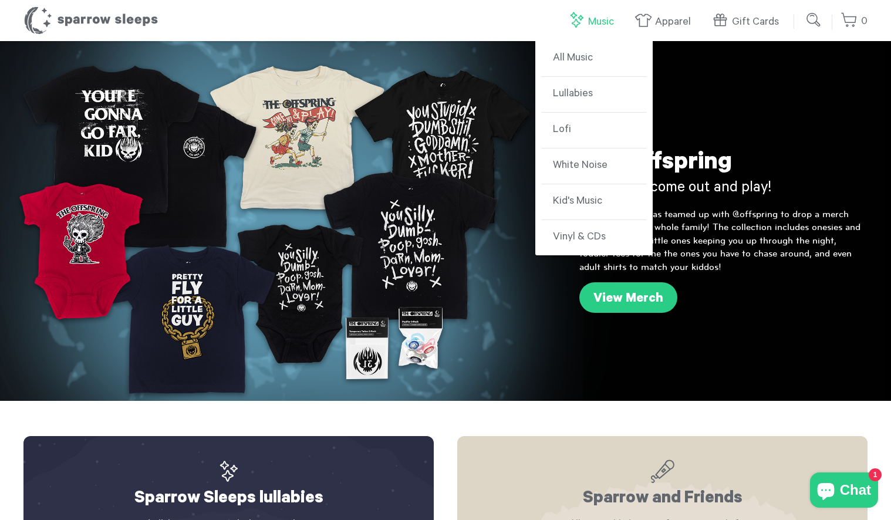
click at [602, 21] on link "Music" at bounding box center [594, 21] width 52 height 25
click at [567, 60] on link "All Music" at bounding box center [594, 59] width 106 height 36
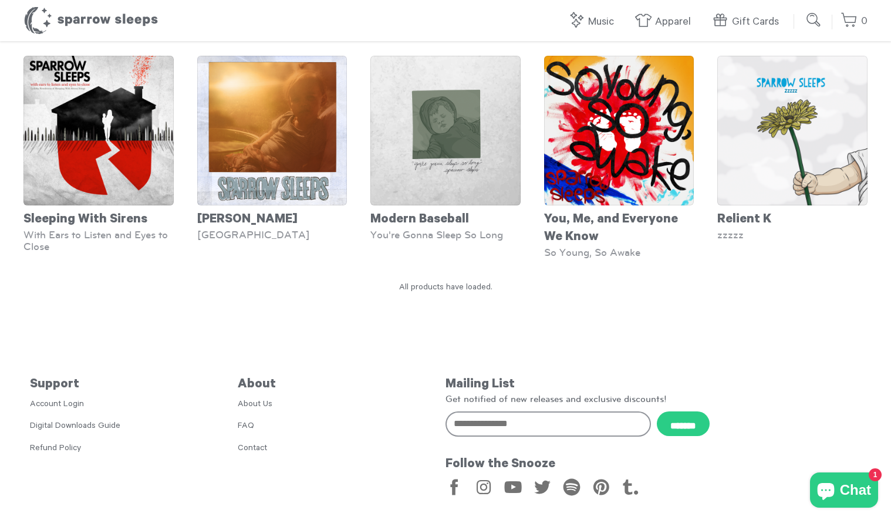
scroll to position [4748, 0]
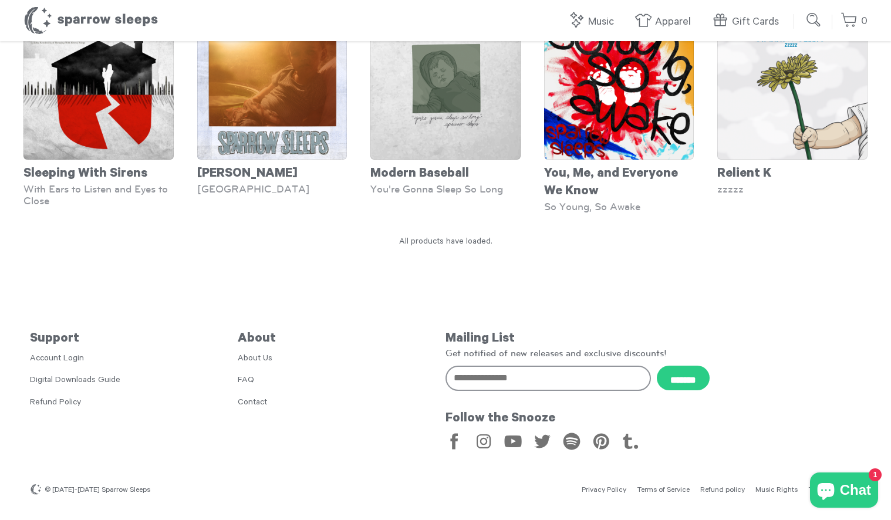
click at [263, 358] on link "About Us" at bounding box center [255, 359] width 35 height 9
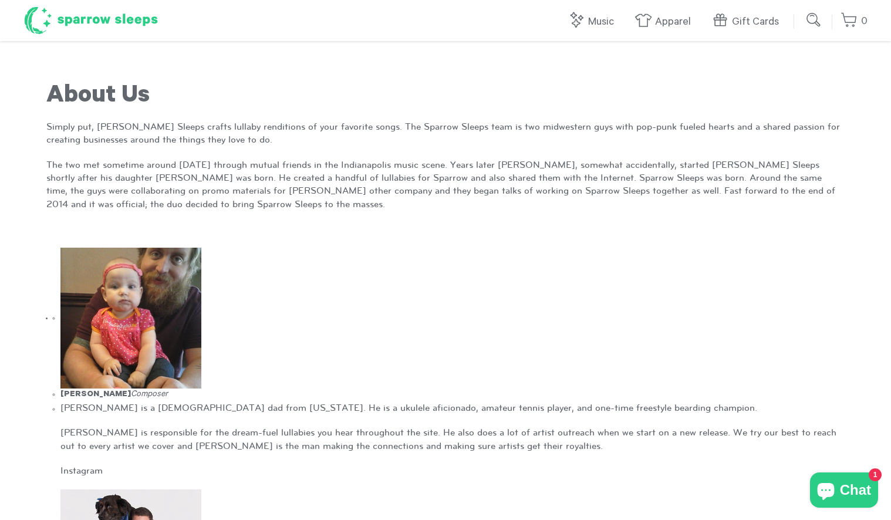
click at [132, 21] on h1 "Sparrow Sleeps" at bounding box center [90, 20] width 135 height 29
